Goal: Task Accomplishment & Management: Complete application form

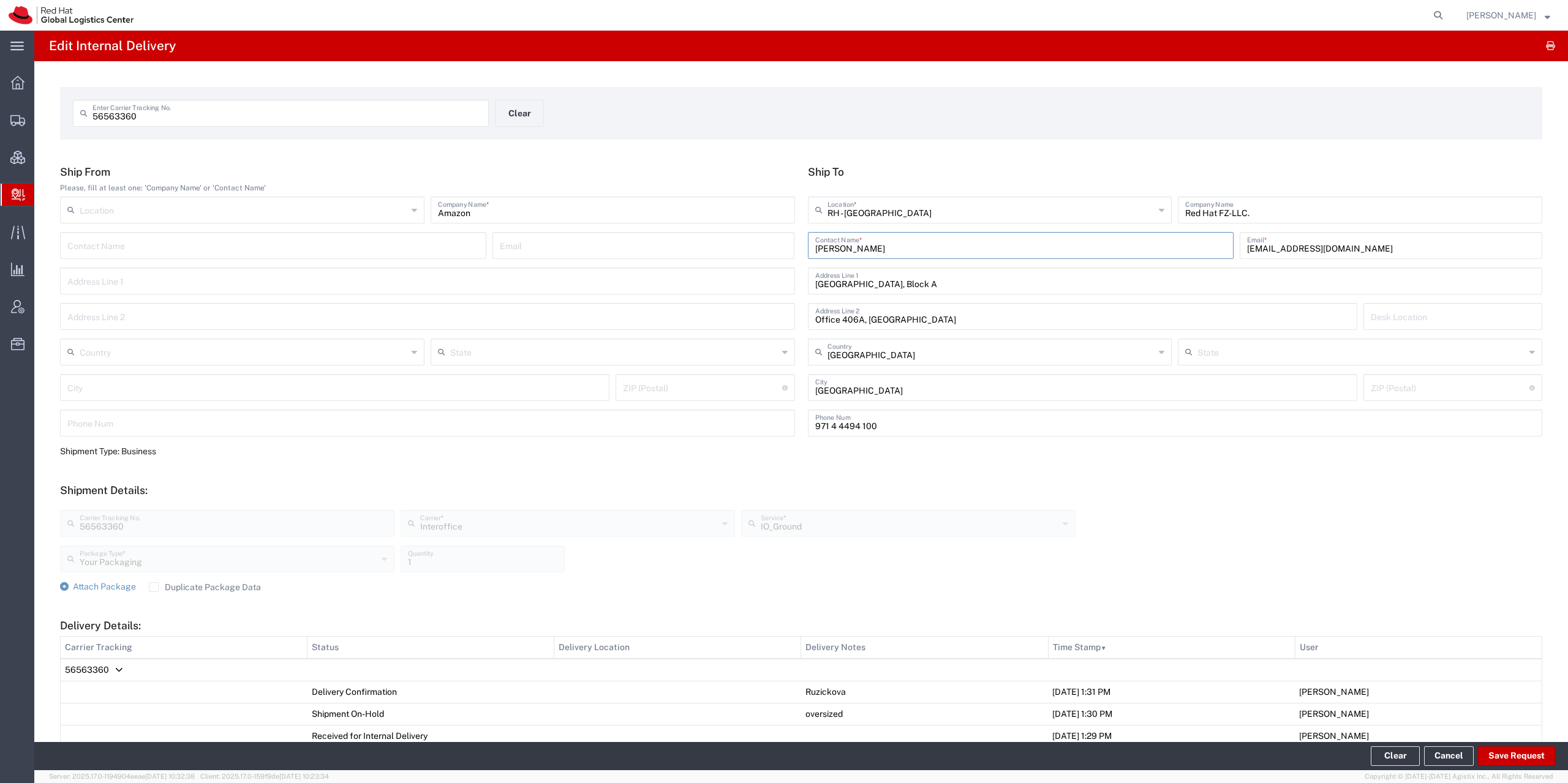
click at [885, 247] on input "[PERSON_NAME]" at bounding box center [1021, 244] width 411 height 21
type input "[PERSON_NAME]"
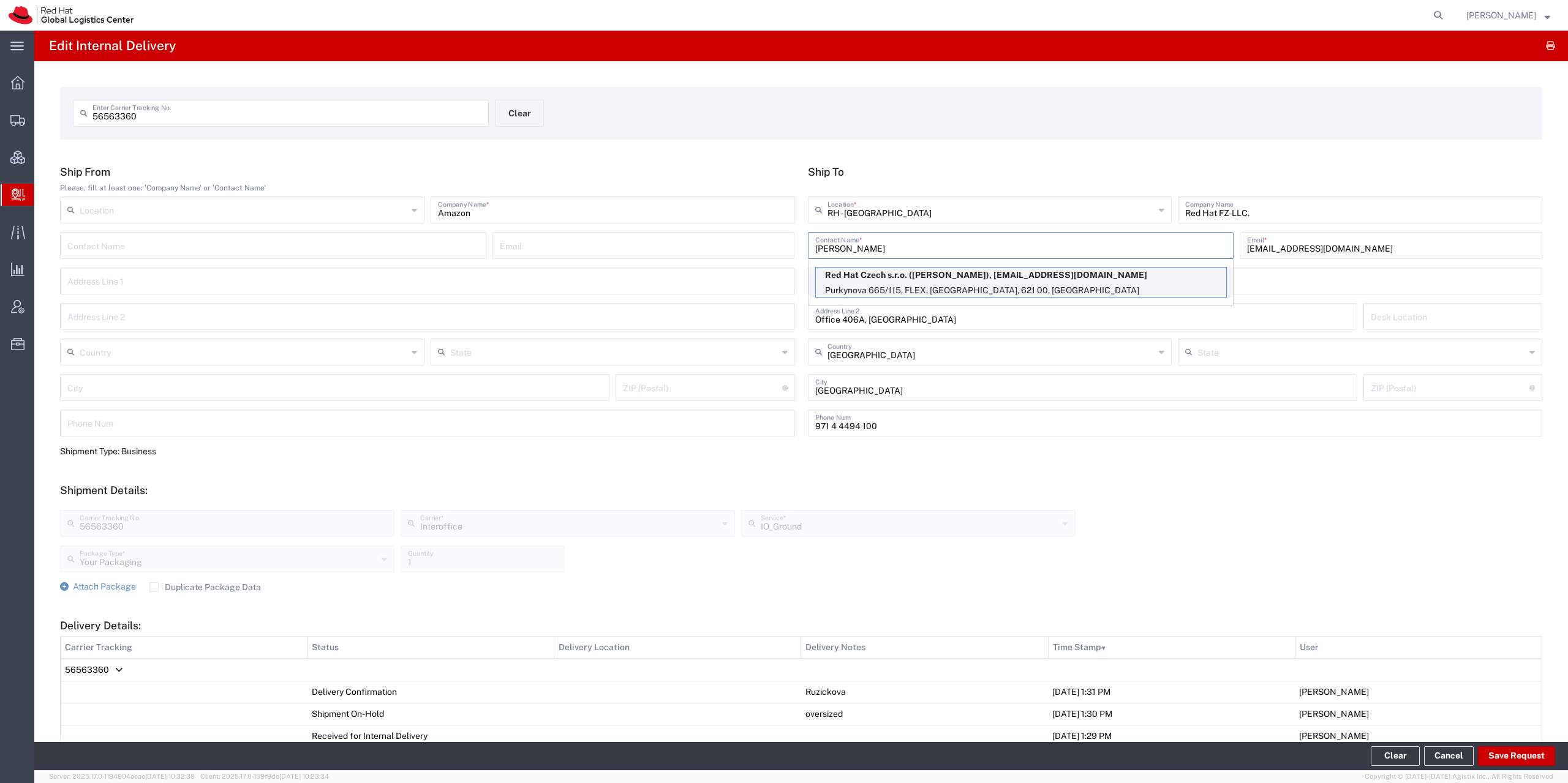
click at [879, 281] on p "Red Hat Czech s.r.o. ([PERSON_NAME]), [EMAIL_ADDRESS][DOMAIN_NAME]" at bounding box center [1021, 275] width 410 height 16
type input "RH - [GEOGRAPHIC_DATA] [GEOGRAPHIC_DATA] - C"
type input "Red Hat Czech s.r.o."
type input "Purkynova 665/115"
type input "FLEX"
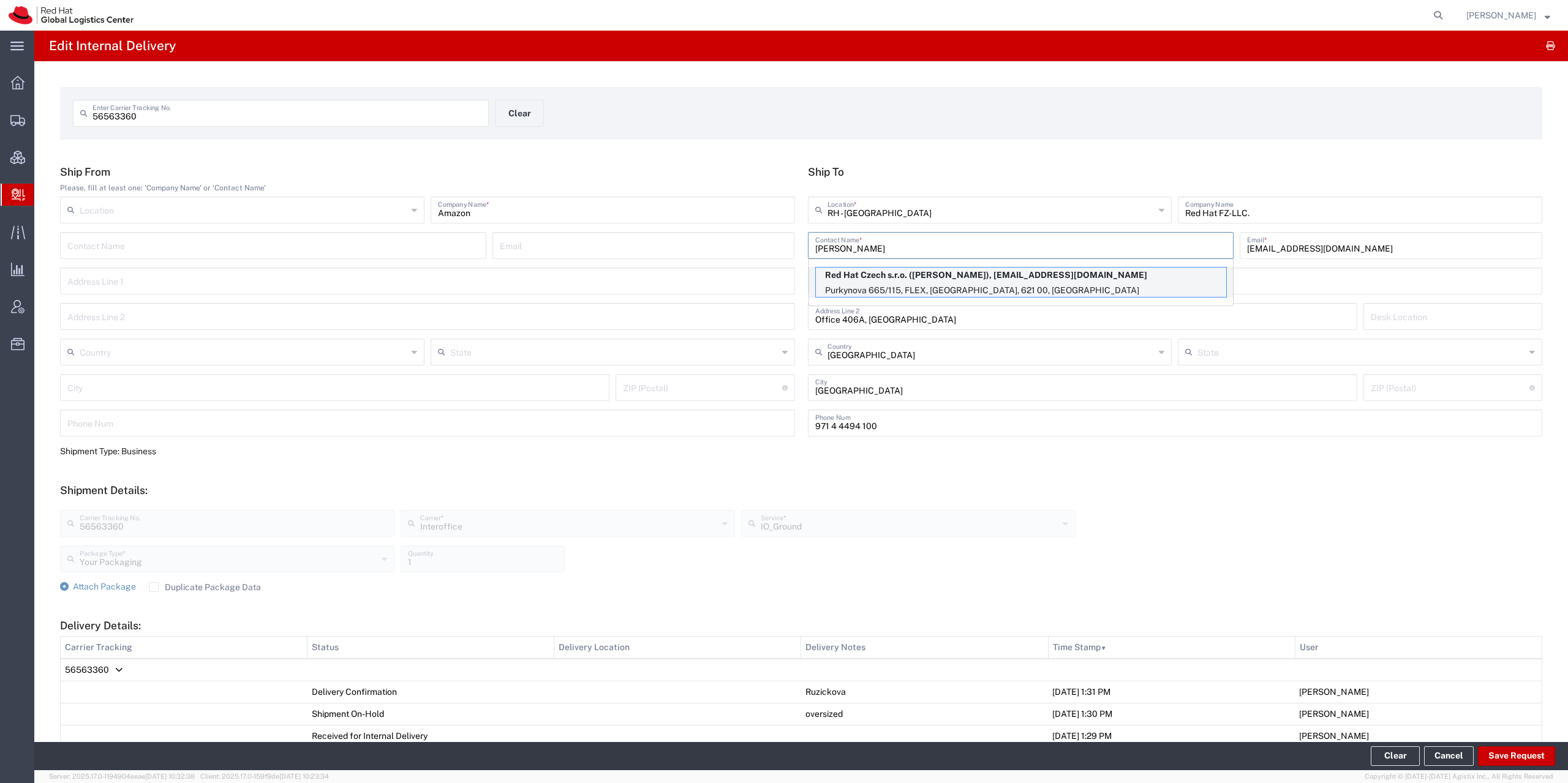
type input "Czechia"
type input "[GEOGRAPHIC_DATA]"
type input "621 00"
type input "420722077148"
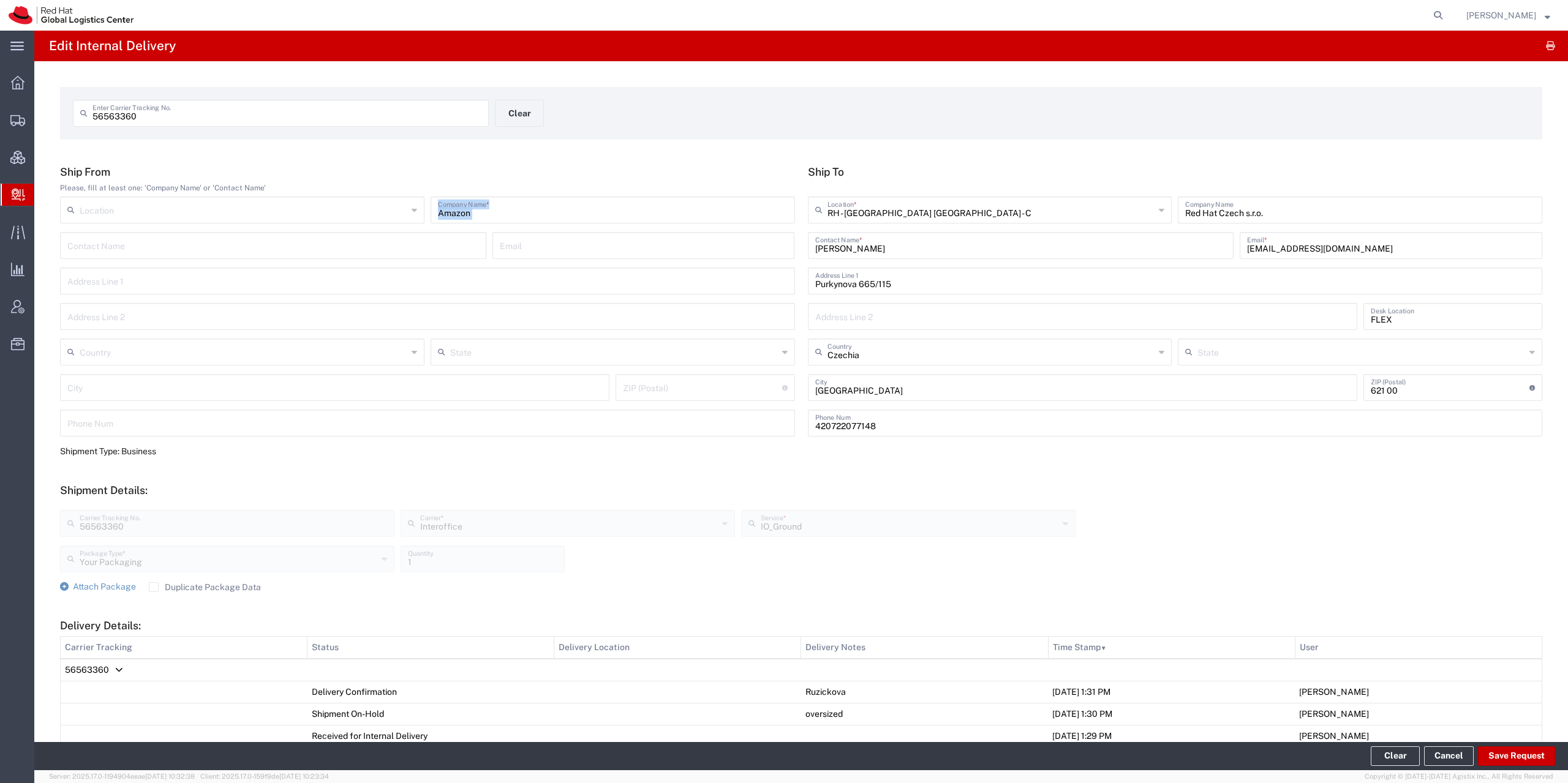
drag, startPoint x: 385, startPoint y: 230, endPoint x: 322, endPoint y: 236, distance: 63.3
click at [309, 239] on div "Ship From Please, fill at least one: 'Company Name' or 'Contact Name' Location …" at bounding box center [427, 305] width 748 height 280
drag, startPoint x: 506, startPoint y: 214, endPoint x: 300, endPoint y: 236, distance: 207.2
click at [438, 219] on input "Amazon" at bounding box center [612, 208] width 350 height 21
type input "TEST"
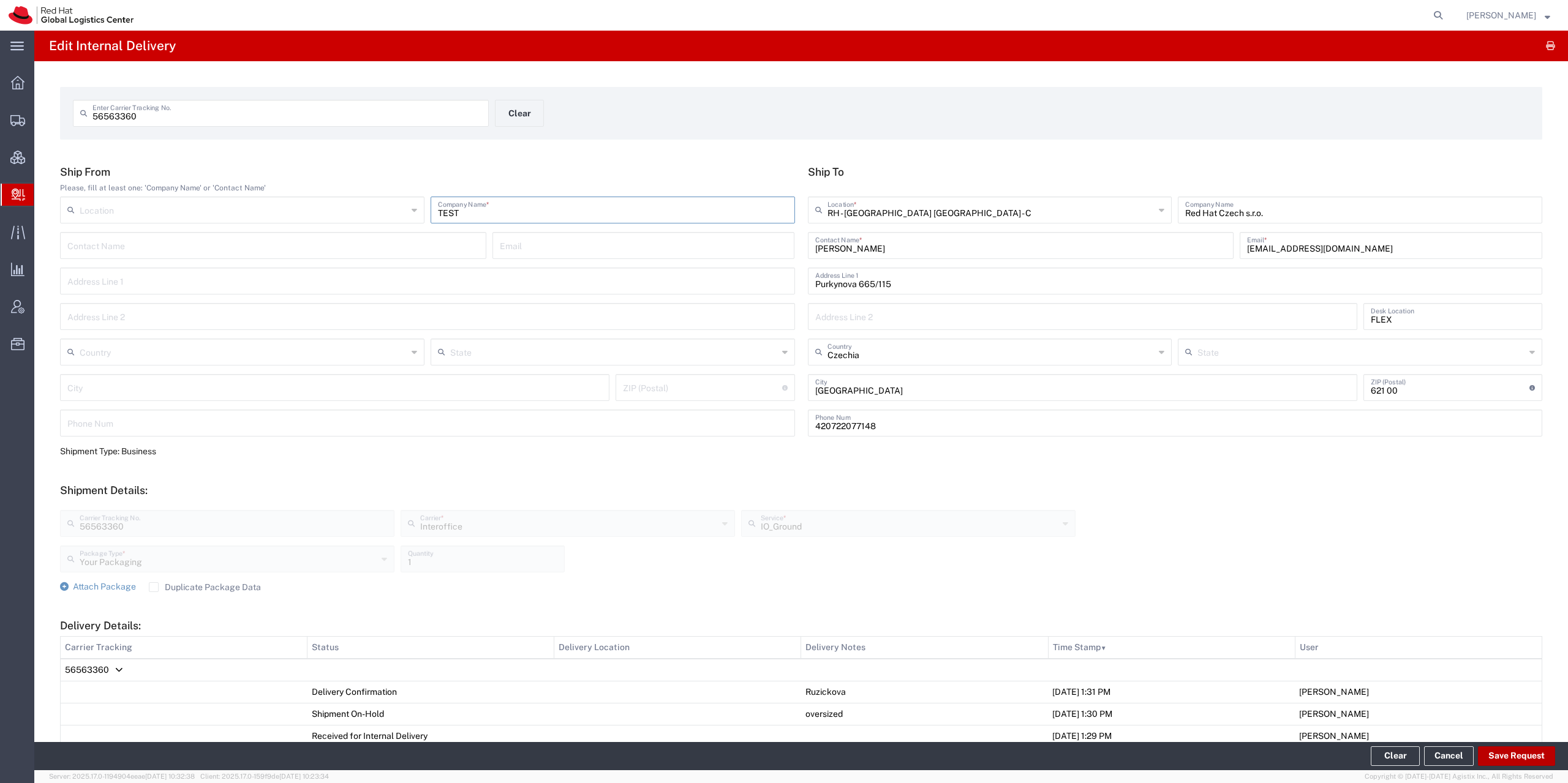
click at [1535, 756] on button "Save Request" at bounding box center [1517, 756] width 77 height 19
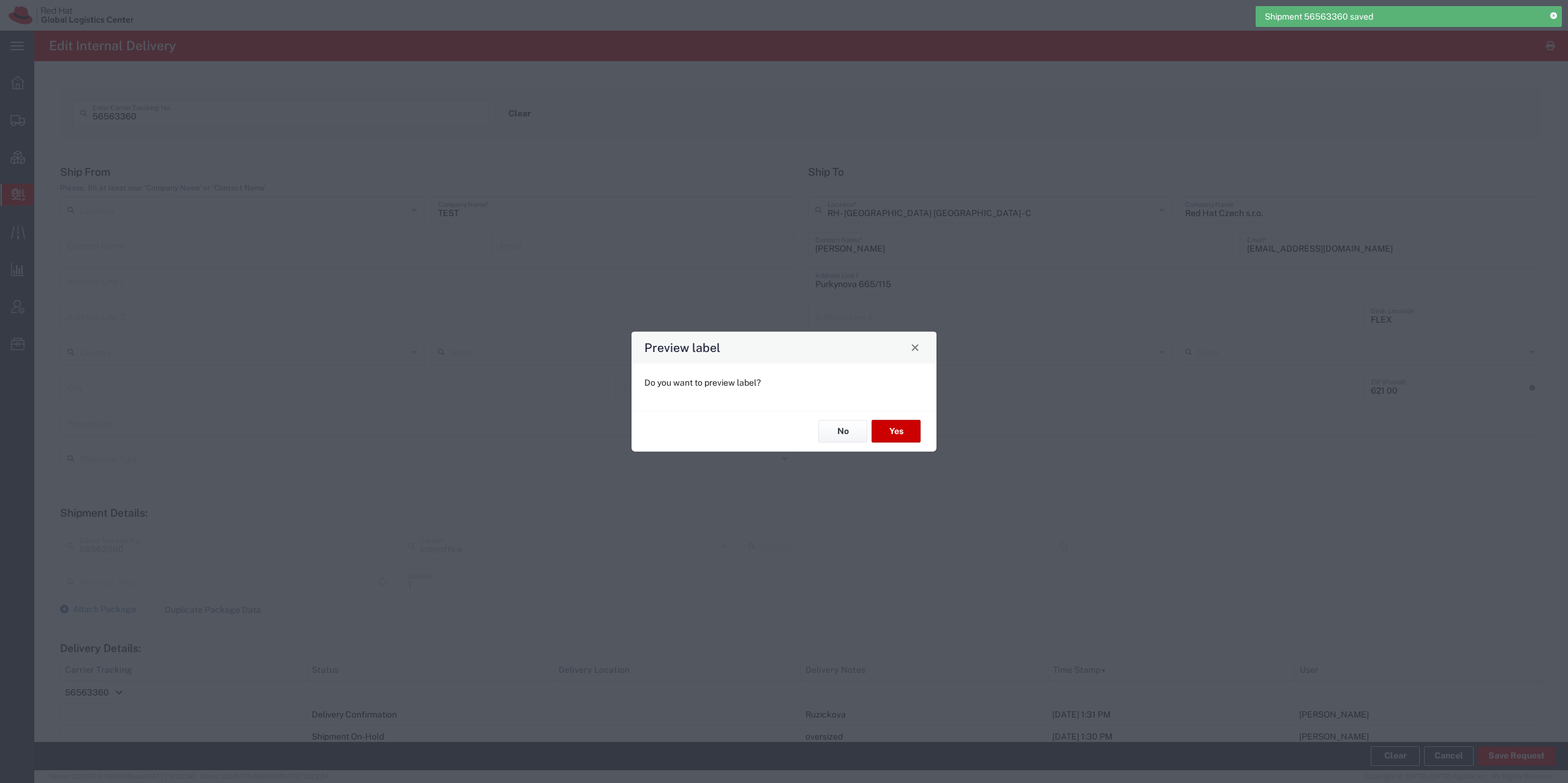
type input "Your Packaging"
type input "IO_Ground"
click at [819, 435] on button "No" at bounding box center [842, 432] width 49 height 23
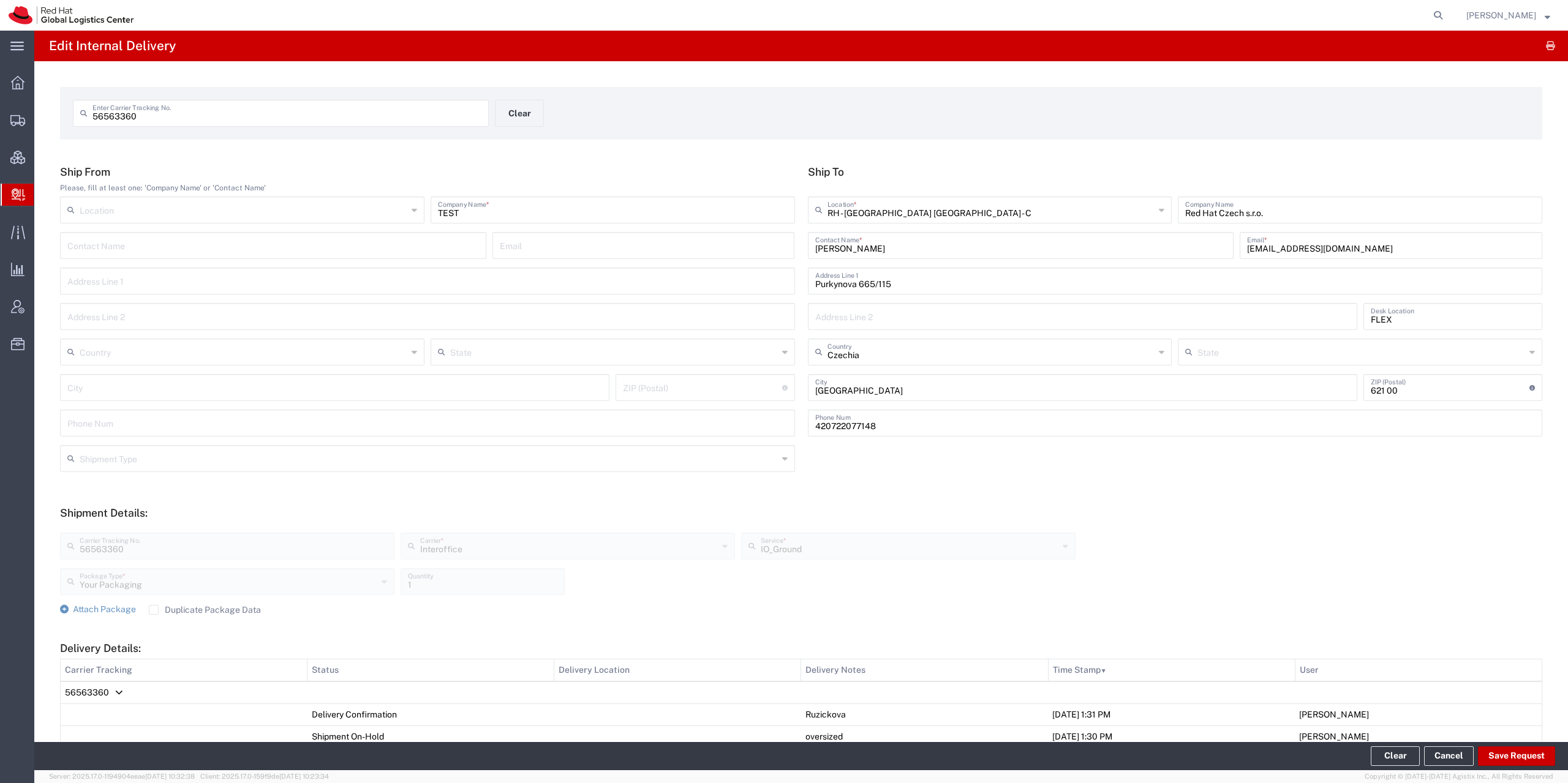
click at [24, 195] on icon at bounding box center [18, 195] width 14 height 12
